Goal: Transaction & Acquisition: Purchase product/service

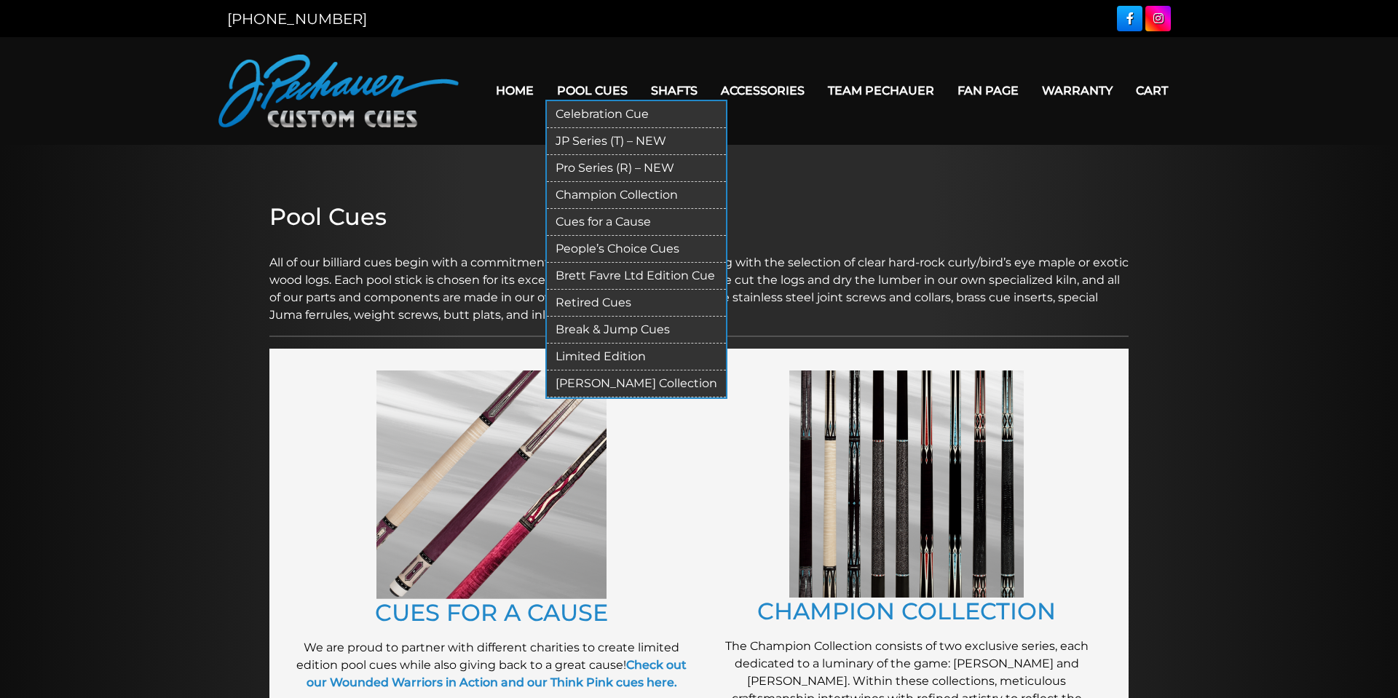
click at [600, 170] on link "Pro Series (R) – NEW" at bounding box center [636, 168] width 179 height 27
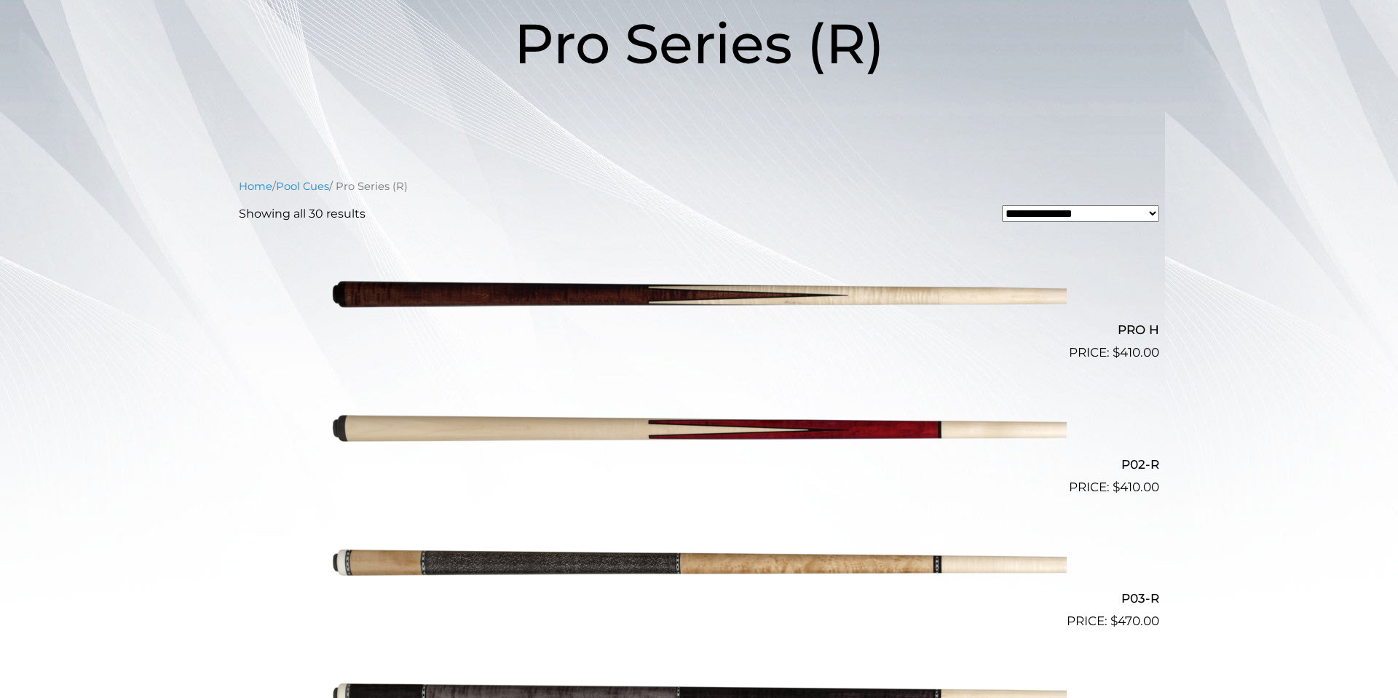
scroll to position [243, 0]
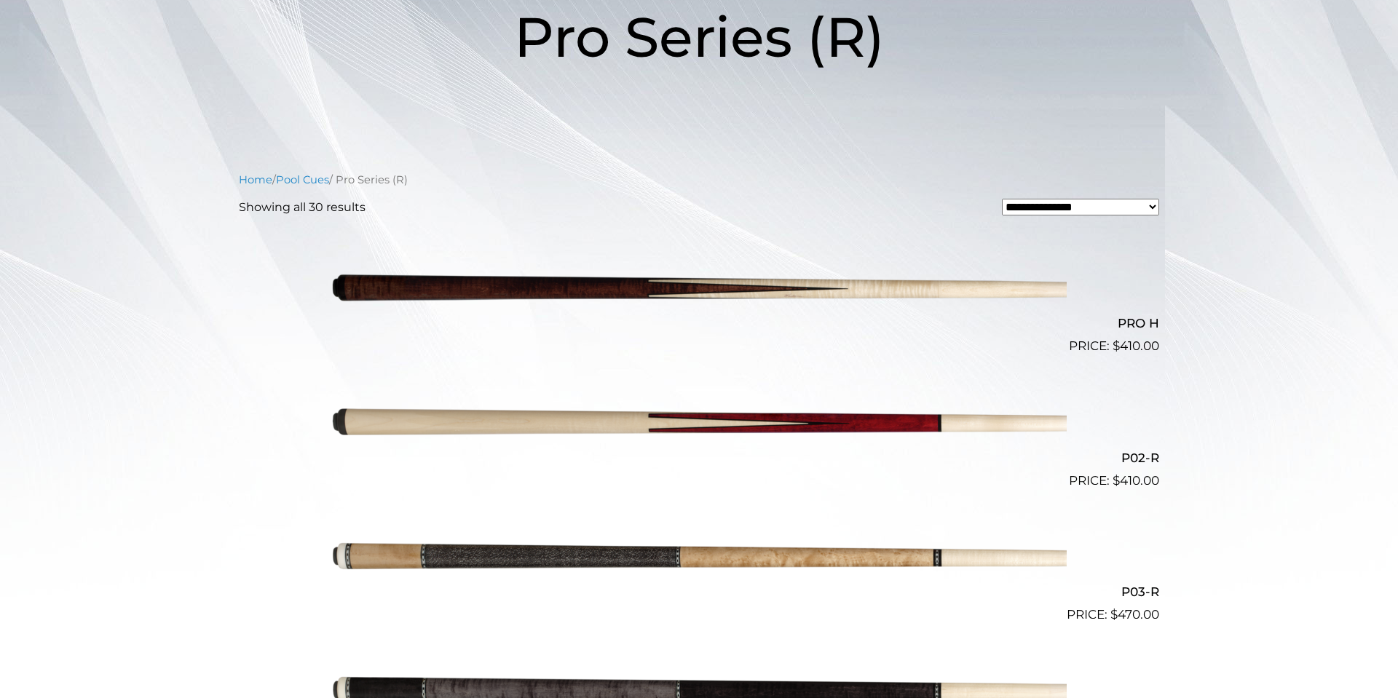
click at [690, 424] on img at bounding box center [699, 423] width 736 height 122
